Goal: Information Seeking & Learning: Learn about a topic

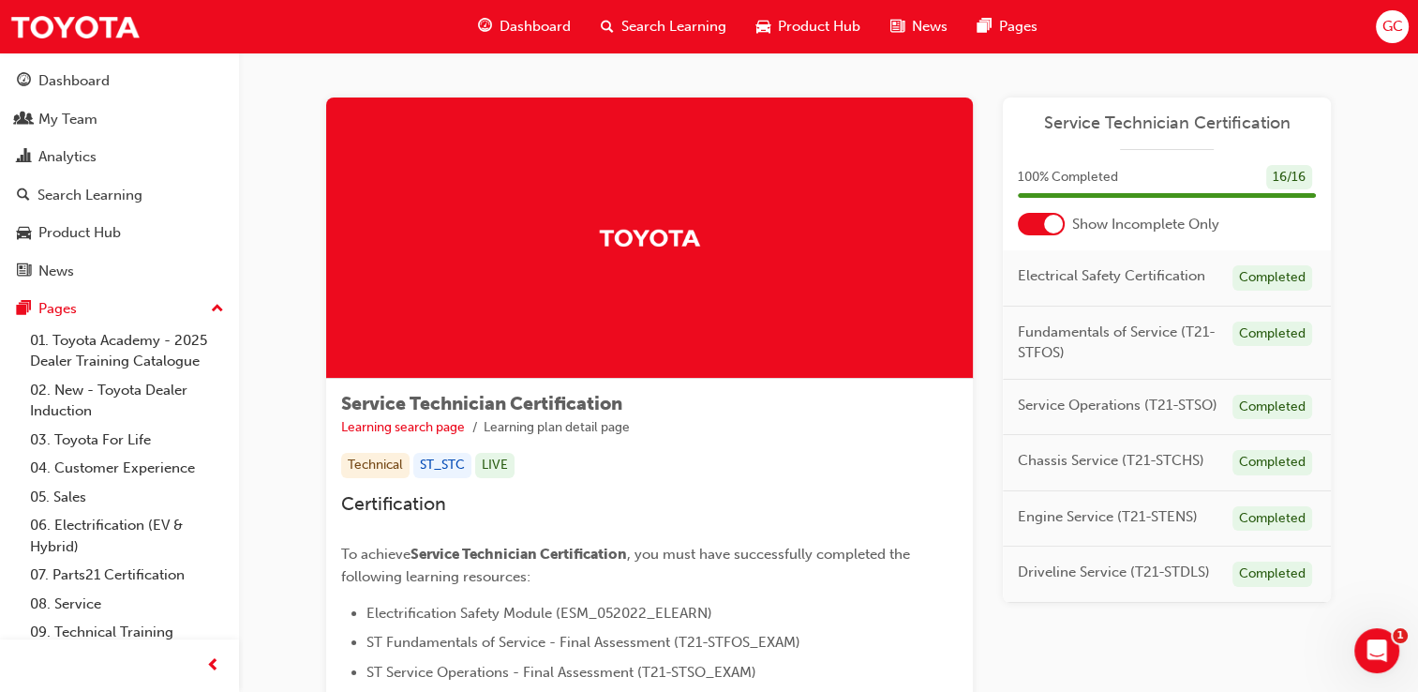
click at [504, 17] on span "Dashboard" at bounding box center [535, 27] width 71 height 22
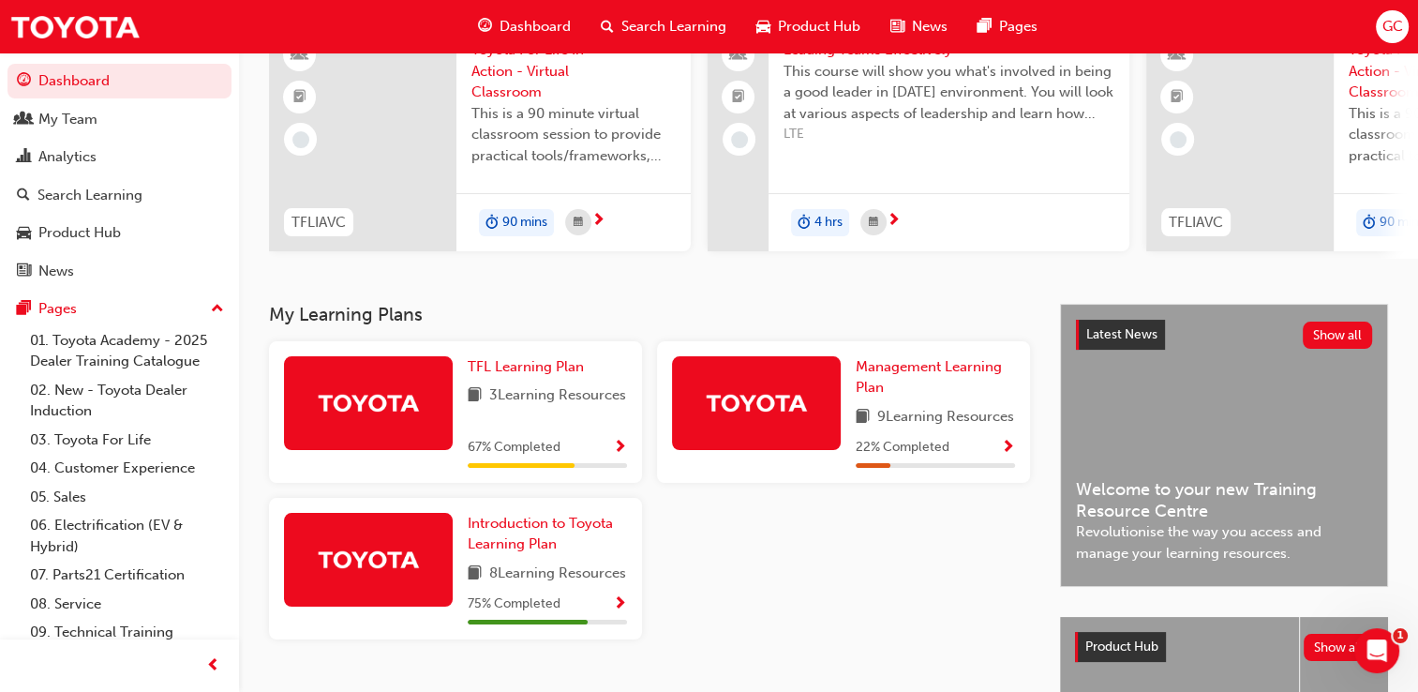
scroll to position [180, 0]
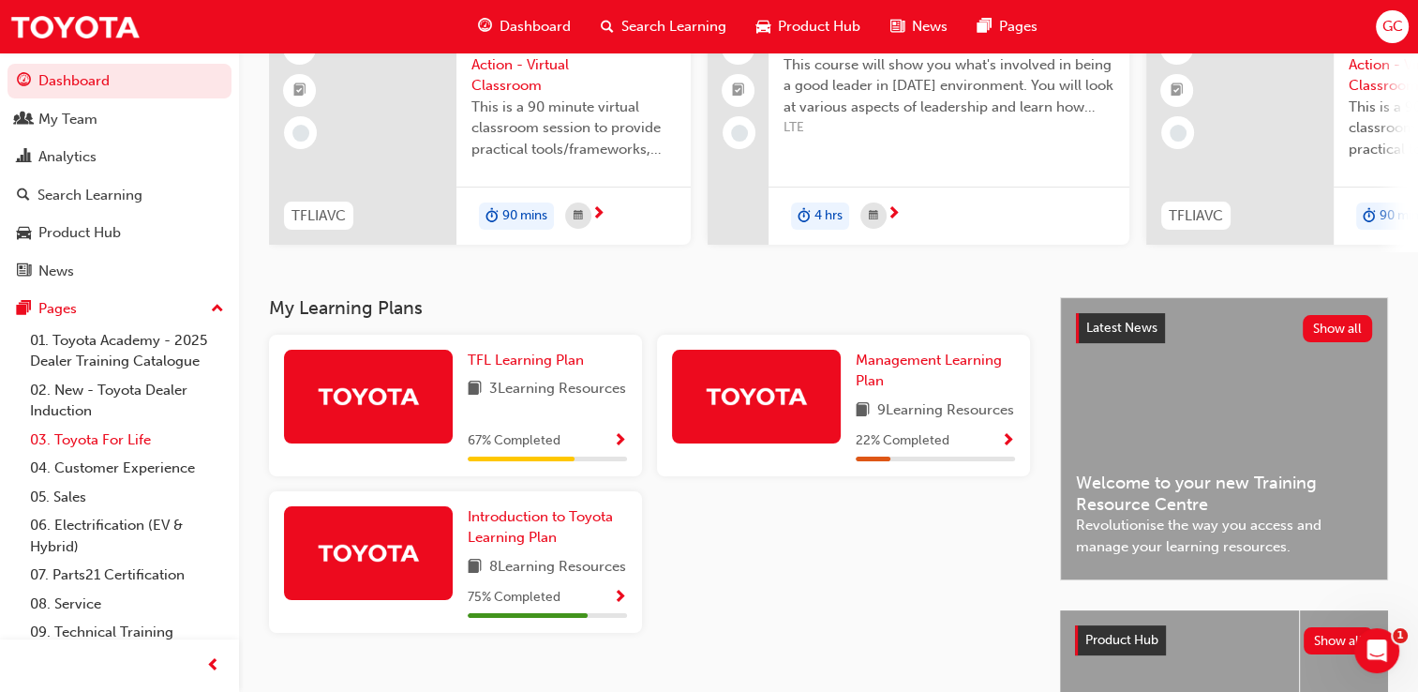
click at [127, 443] on link "03. Toyota For Life" at bounding box center [126, 439] width 209 height 29
